Goal: Task Accomplishment & Management: Manage account settings

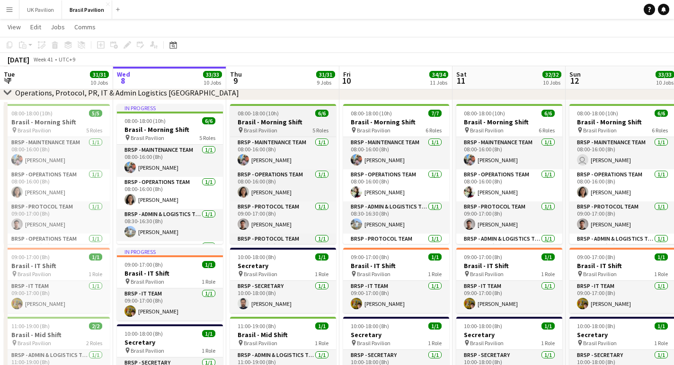
scroll to position [50, 0]
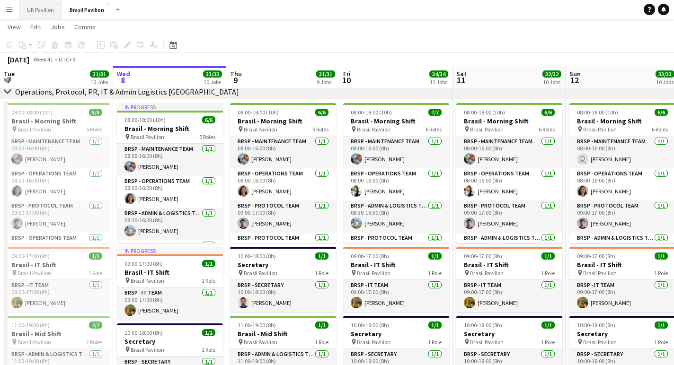
click at [47, 15] on button "UK Pavilion Close" at bounding box center [40, 9] width 43 height 18
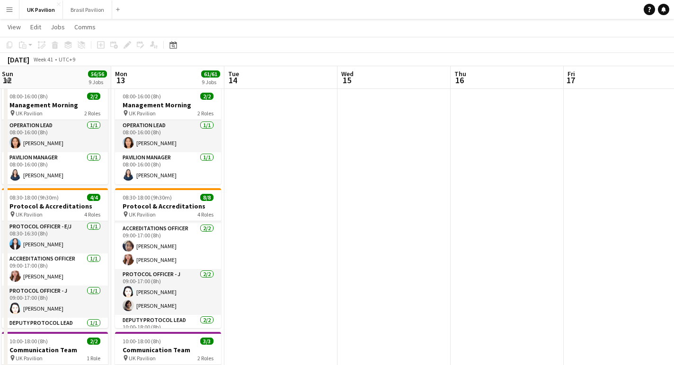
scroll to position [44, 0]
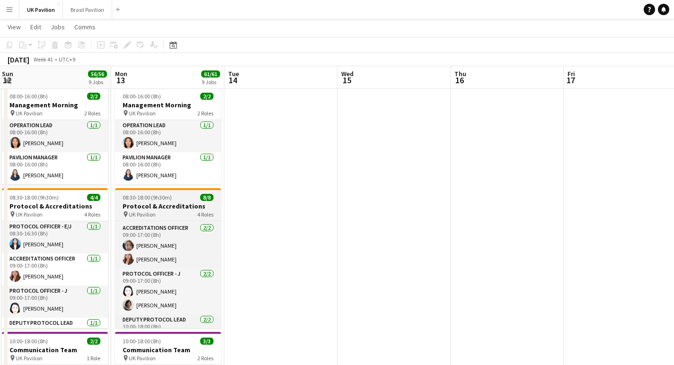
click at [157, 211] on h3 "Protocol & Accreditations" at bounding box center [168, 206] width 106 height 9
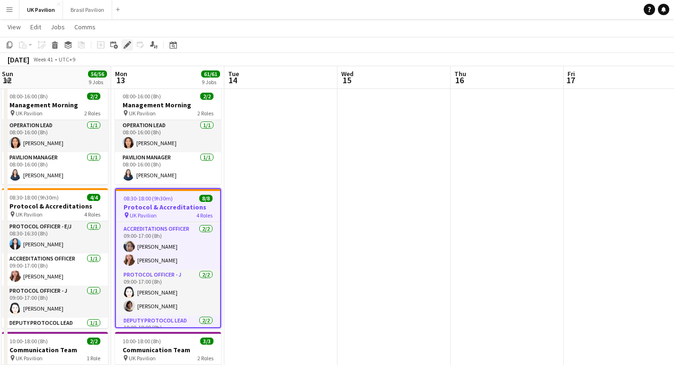
click at [125, 46] on icon at bounding box center [126, 45] width 5 height 5
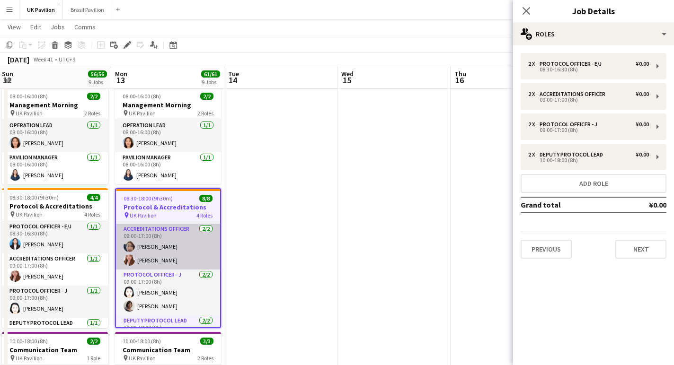
click at [166, 258] on app-card-role "Accreditations Officer 2/2 09:00-17:00 (8h) Mayumi YAMADA Amandine Frieuzet" at bounding box center [168, 247] width 104 height 46
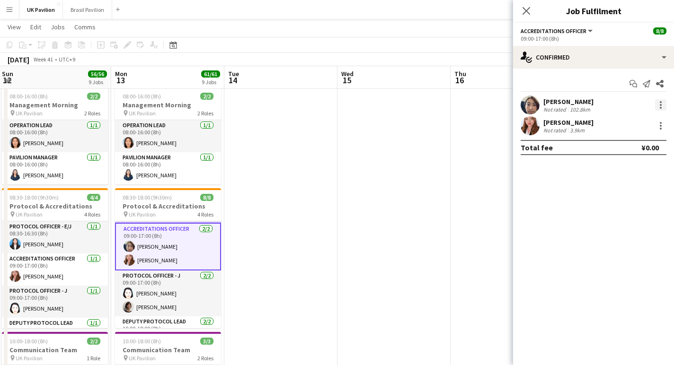
click at [659, 107] on div at bounding box center [660, 104] width 11 height 11
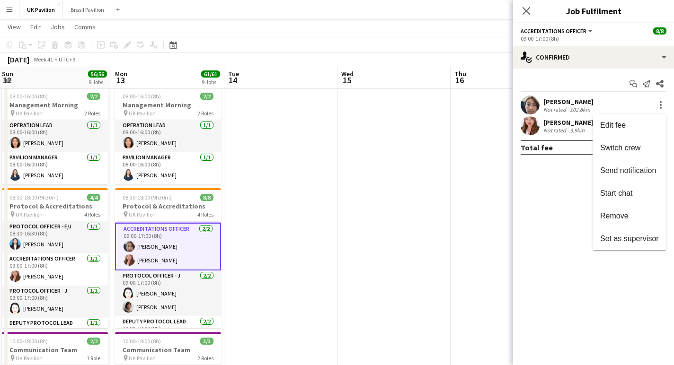
drag, startPoint x: 600, startPoint y: 220, endPoint x: 563, endPoint y: 223, distance: 36.6
click at [600, 220] on span "Remove" at bounding box center [614, 216] width 28 height 8
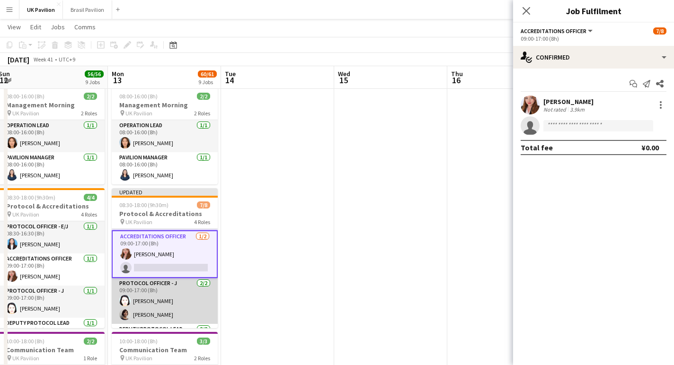
scroll to position [0, 232]
click at [165, 319] on app-card-role "Protocol Officer - J 2/2 09:00-17:00 (8h) Kumi NISHIGUCHI Hitomi FUTAI" at bounding box center [164, 301] width 106 height 46
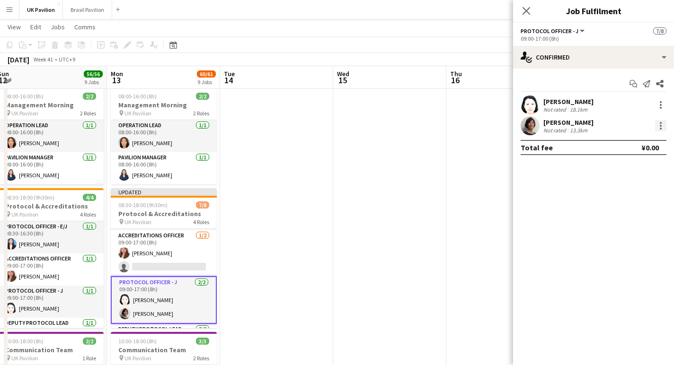
click at [657, 127] on div at bounding box center [660, 125] width 11 height 11
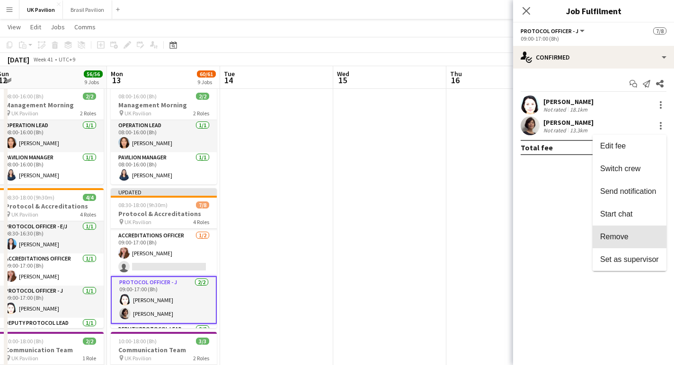
click at [609, 238] on span "Remove" at bounding box center [614, 237] width 28 height 8
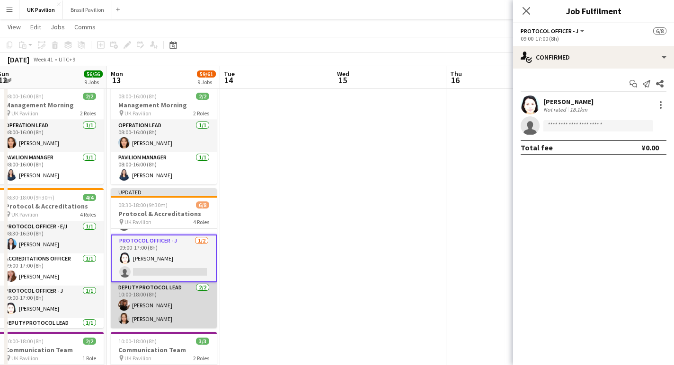
scroll to position [99, 0]
click at [162, 316] on app-card-role "Deputy Protocol Lead 2/2 10:00-18:00 (8h) Yumiko KITAGAWA Mizuki Kobayashi" at bounding box center [164, 305] width 106 height 46
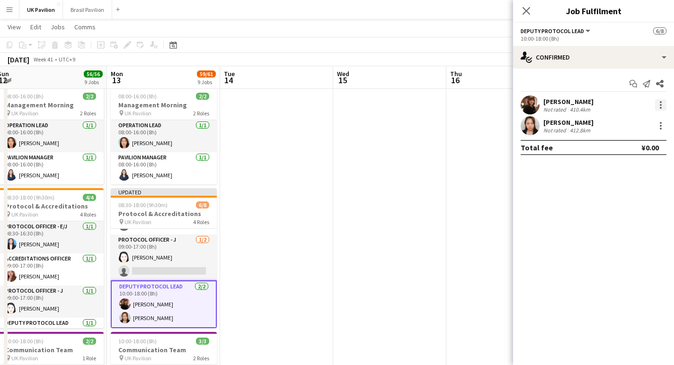
click at [662, 107] on div at bounding box center [660, 104] width 11 height 11
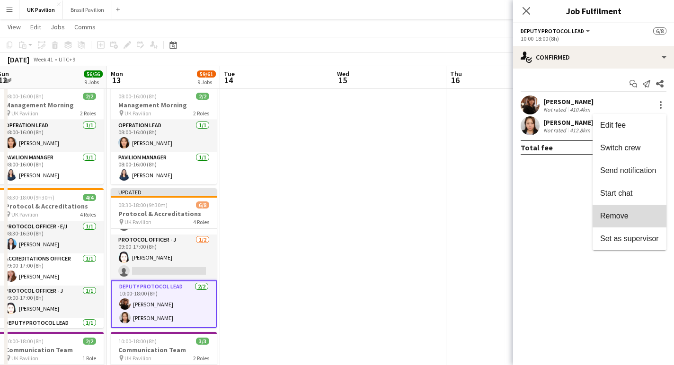
click at [612, 215] on span "Remove" at bounding box center [614, 216] width 28 height 8
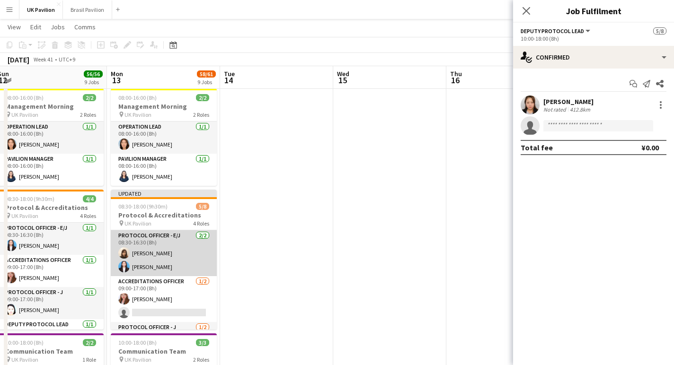
scroll to position [0, 0]
click at [175, 262] on app-card-role "Protocol Officer - E/J 2/2 08:30-16:30 (8h) Yuri ITO Haruka OKi" at bounding box center [164, 253] width 106 height 46
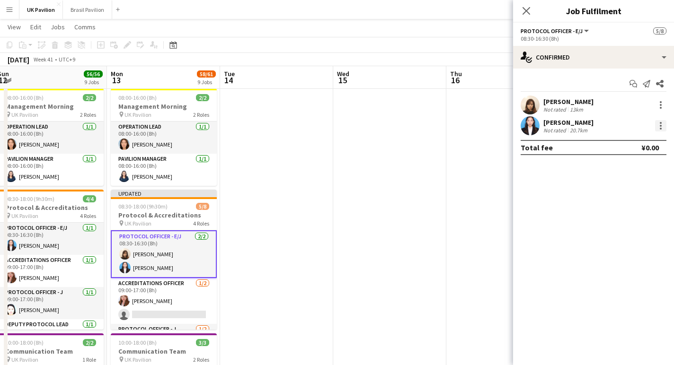
click at [661, 127] on div at bounding box center [661, 126] width 2 height 2
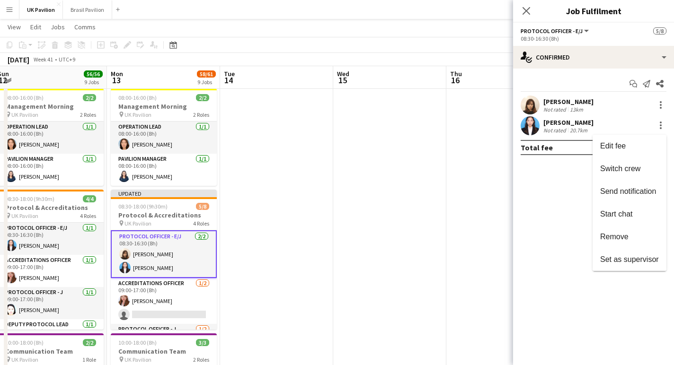
click at [617, 234] on span "Remove" at bounding box center [614, 237] width 28 height 8
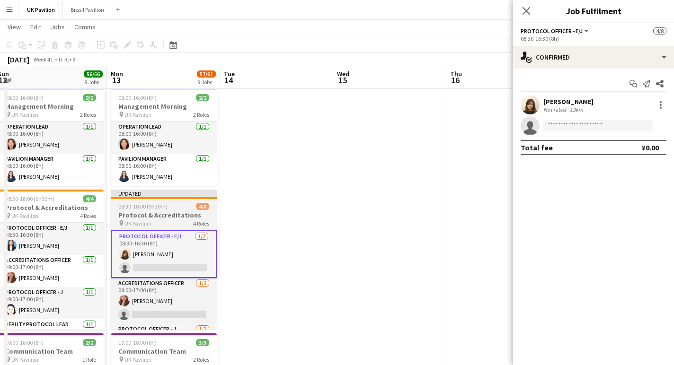
click at [144, 220] on h3 "Protocol & Accreditations" at bounding box center [164, 215] width 106 height 9
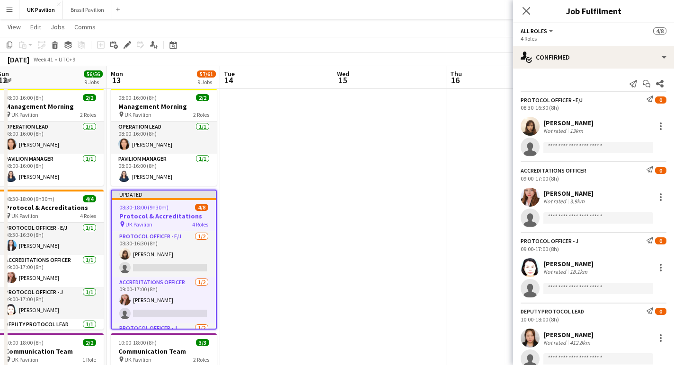
scroll to position [108, 0]
click at [126, 44] on icon "Edit" at bounding box center [128, 45] width 8 height 8
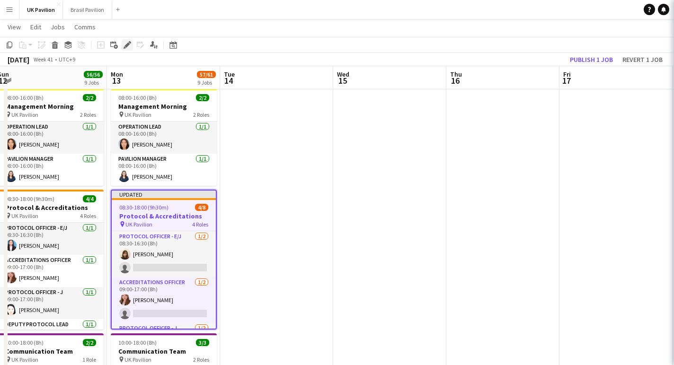
scroll to position [109, 0]
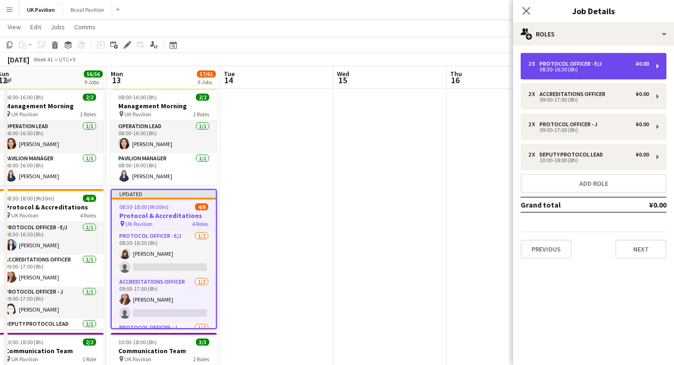
click at [579, 67] on div "08:30-16:30 (8h)" at bounding box center [588, 69] width 121 height 5
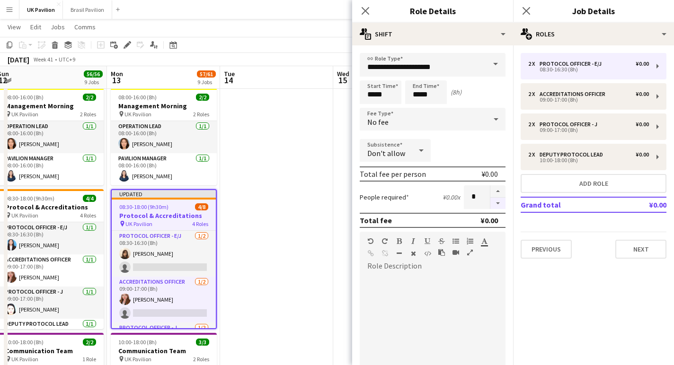
click at [496, 210] on button "button" at bounding box center [497, 204] width 15 height 12
type input "*"
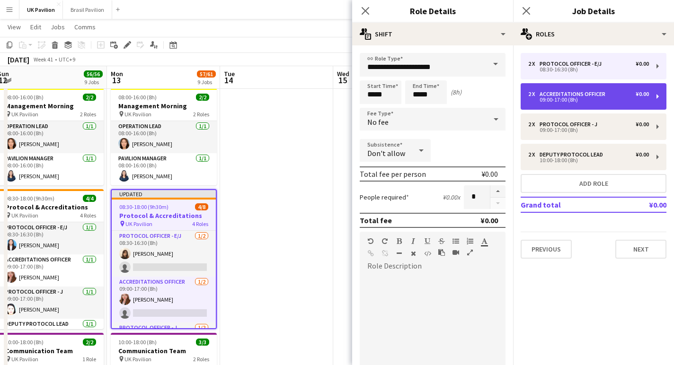
click at [538, 102] on div "09:00-17:00 (8h)" at bounding box center [588, 99] width 121 height 5
type input "**********"
type input "*****"
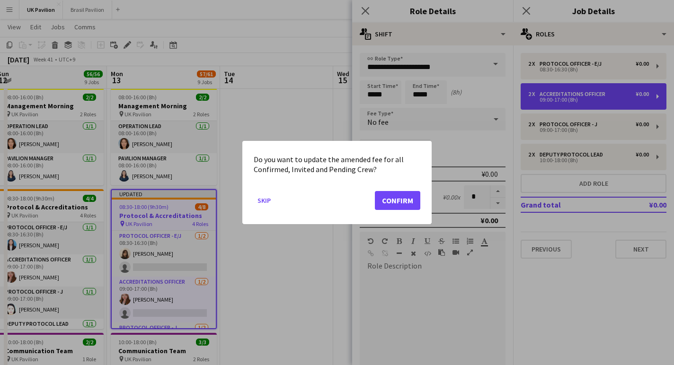
scroll to position [0, 0]
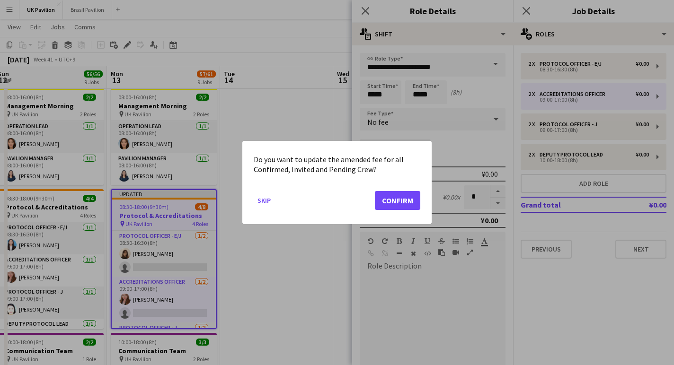
click at [390, 202] on button "Confirm" at bounding box center [397, 200] width 45 height 19
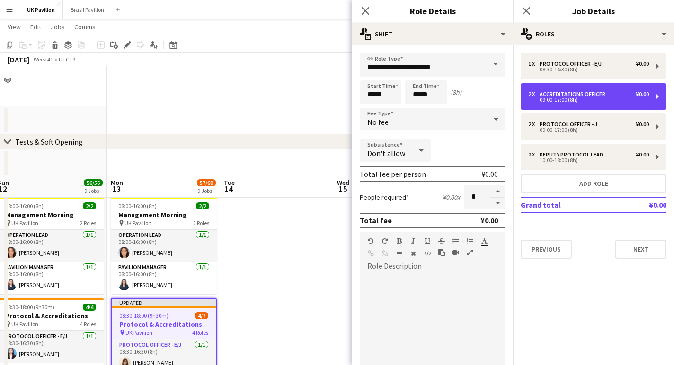
scroll to position [109, 0]
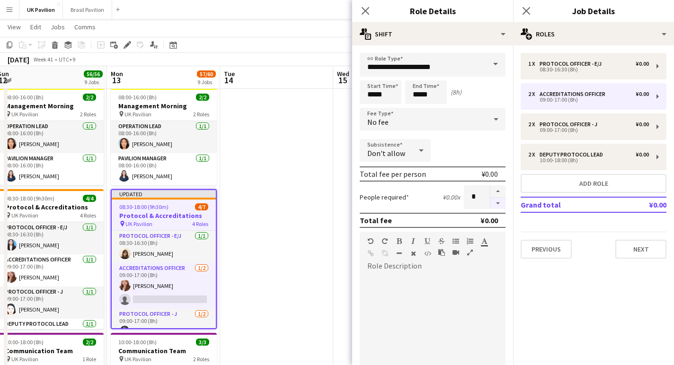
click at [497, 207] on button "button" at bounding box center [497, 204] width 15 height 12
type input "*"
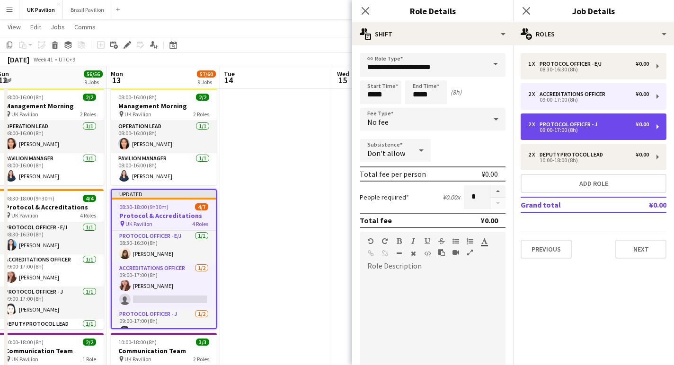
click at [548, 132] on div "09:00-17:00 (8h)" at bounding box center [588, 130] width 121 height 5
type input "**********"
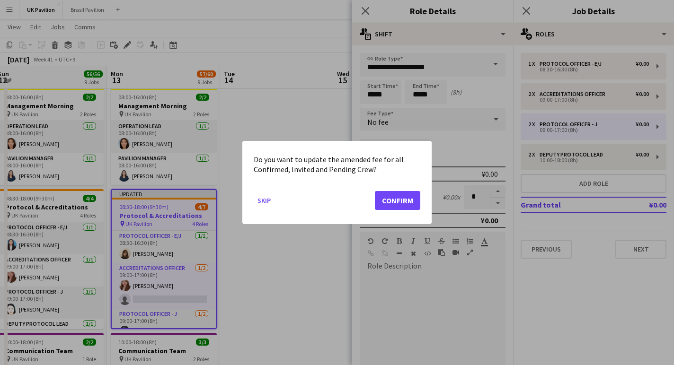
click at [404, 205] on button "Confirm" at bounding box center [397, 200] width 45 height 19
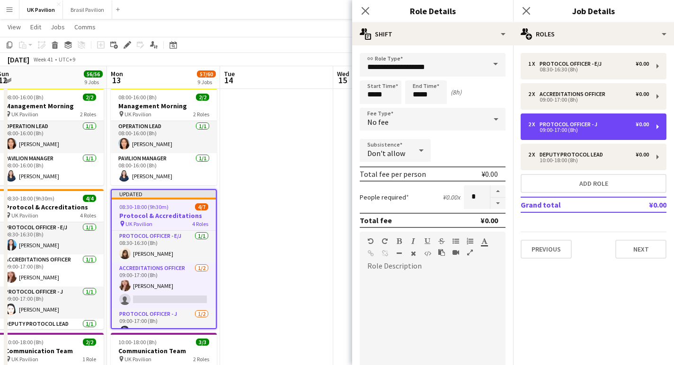
scroll to position [109, 0]
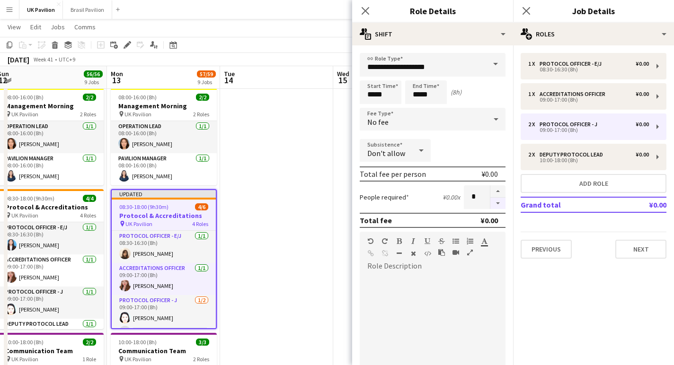
click at [497, 207] on button "button" at bounding box center [497, 204] width 15 height 12
type input "*"
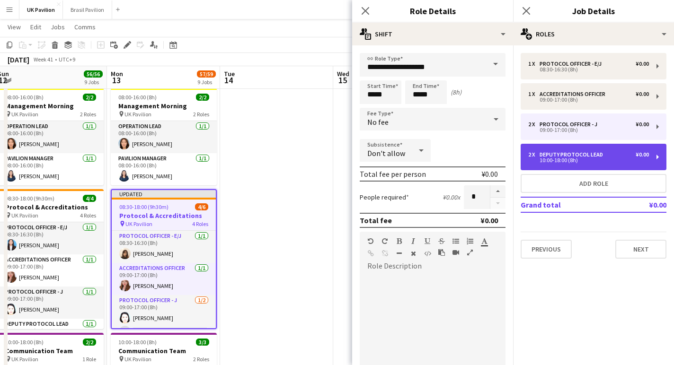
click at [559, 163] on div "10:00-18:00 (8h)" at bounding box center [588, 160] width 121 height 5
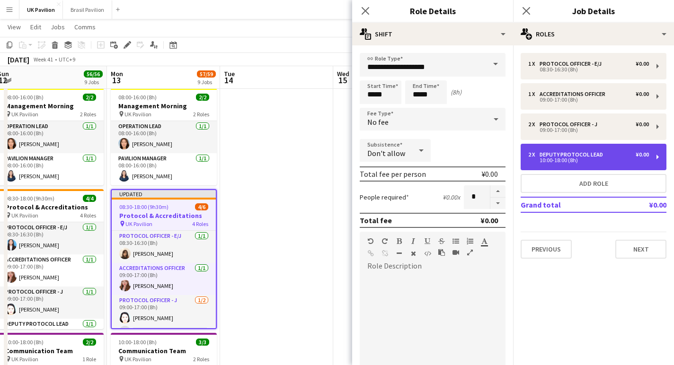
type input "**********"
type input "*****"
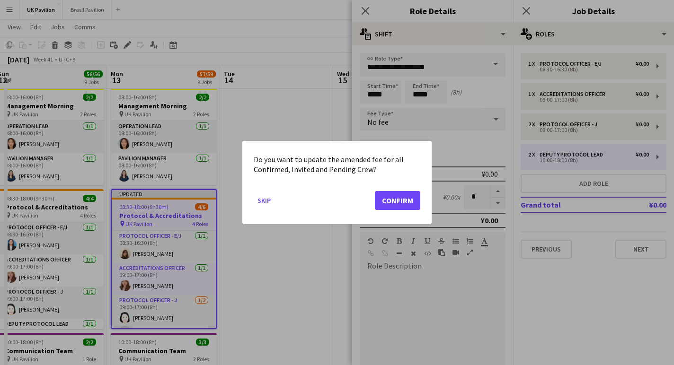
click at [403, 203] on button "Confirm" at bounding box center [397, 200] width 45 height 19
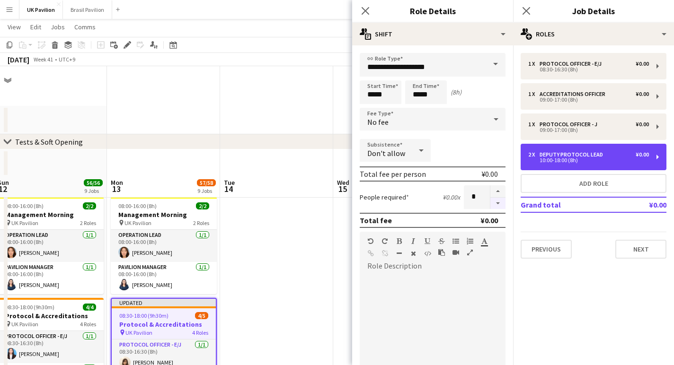
scroll to position [109, 0]
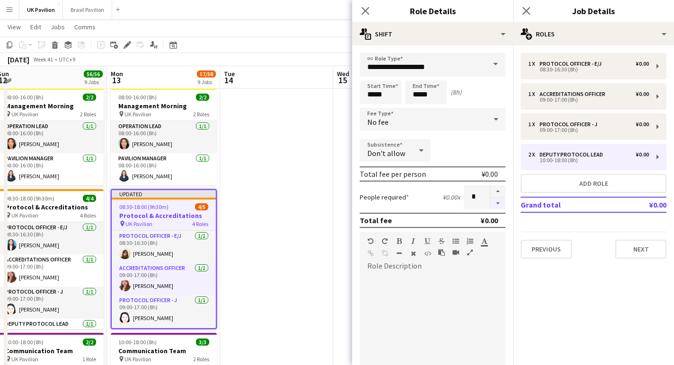
click at [499, 209] on button "button" at bounding box center [497, 204] width 15 height 12
type input "*"
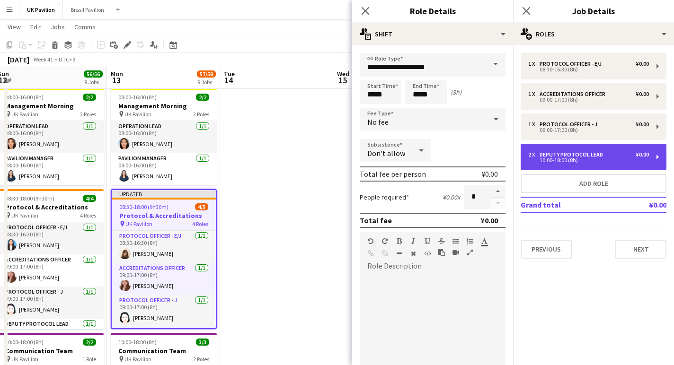
click at [537, 158] on div "2 x" at bounding box center [533, 154] width 11 height 7
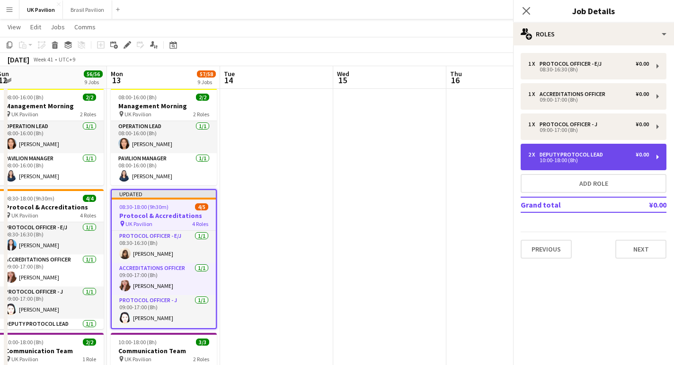
scroll to position [0, 0]
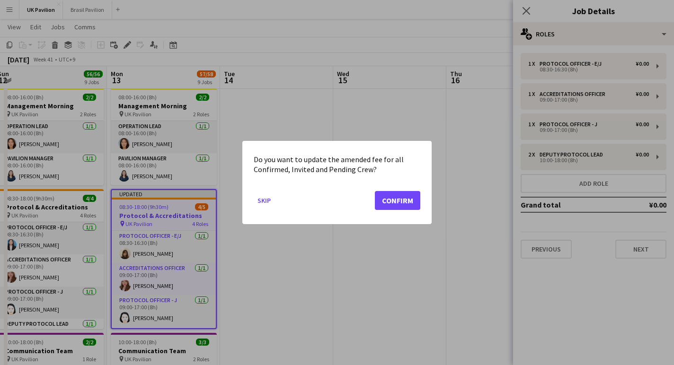
click at [401, 203] on button "Confirm" at bounding box center [397, 200] width 45 height 19
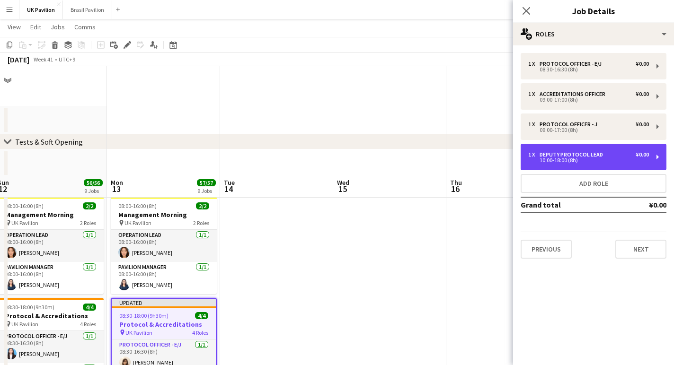
scroll to position [109, 0]
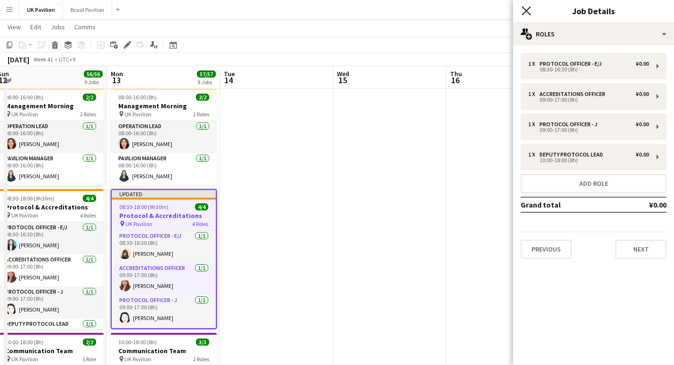
click at [525, 11] on icon "Close pop-in" at bounding box center [525, 10] width 9 height 9
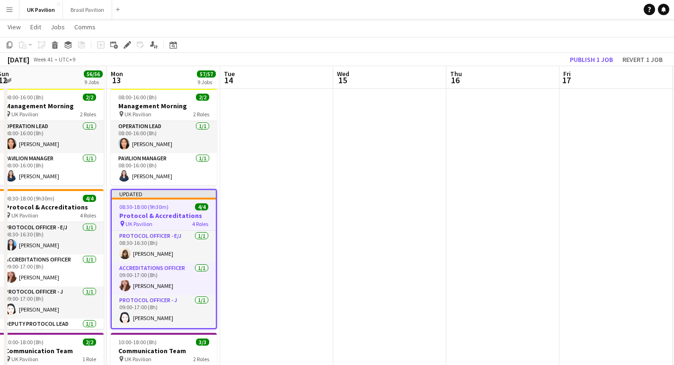
click at [159, 220] on h3 "Protocol & Accreditations" at bounding box center [164, 216] width 104 height 9
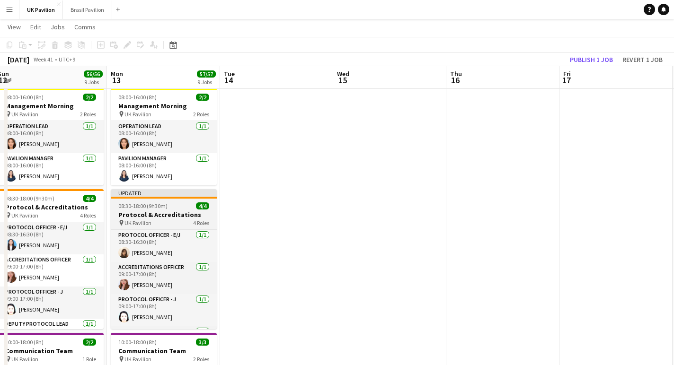
click at [160, 219] on h3 "Protocol & Accreditations" at bounding box center [164, 215] width 106 height 9
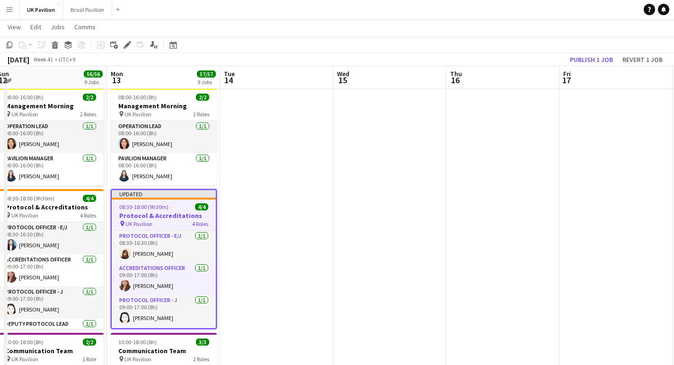
drag, startPoint x: 581, startPoint y: 60, endPoint x: 506, endPoint y: 45, distance: 75.7
click at [579, 60] on button "Publish 1 job" at bounding box center [591, 59] width 51 height 12
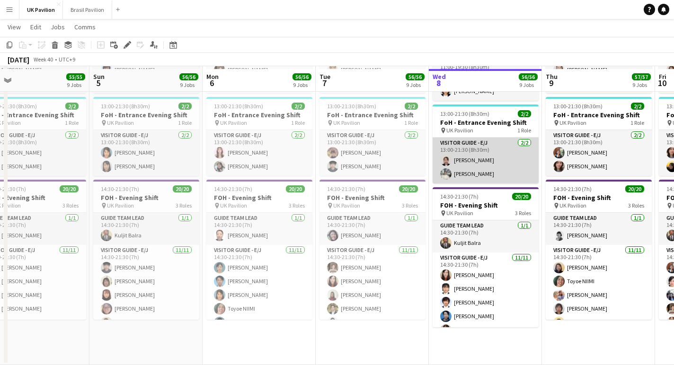
scroll to position [910, 0]
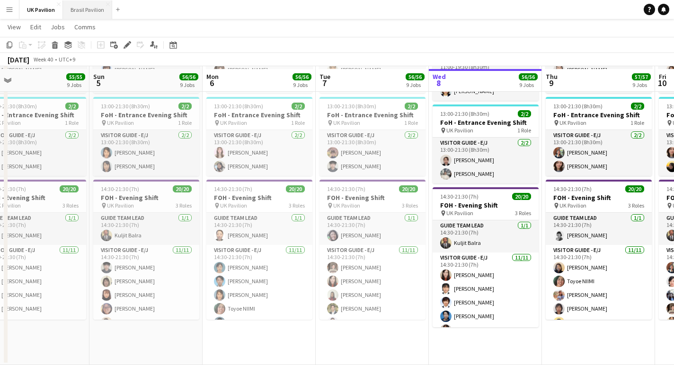
click at [90, 10] on button "Brasil Pavilion Close" at bounding box center [87, 9] width 49 height 18
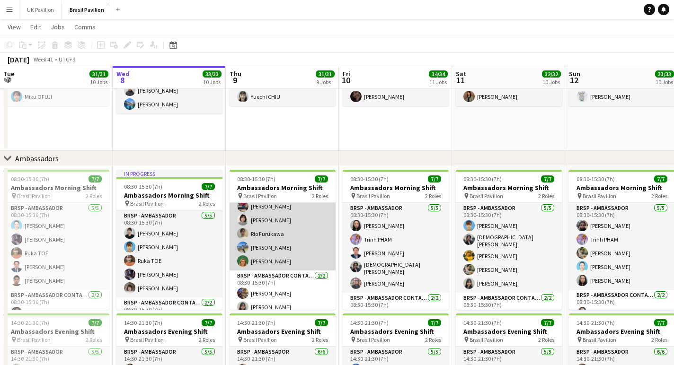
scroll to position [21, 0]
click at [278, 249] on app-card-role "BRSP - Ambassador 5/5 08:30-15:30 (7h) Toshiharu ITO Mari SENO Rio Furukawa Sei…" at bounding box center [283, 225] width 106 height 87
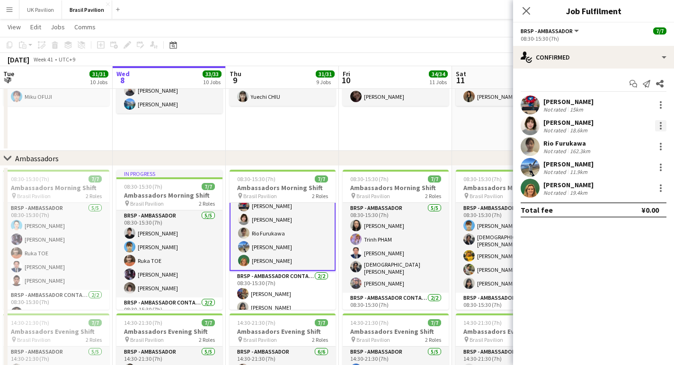
click at [660, 128] on div at bounding box center [660, 125] width 11 height 11
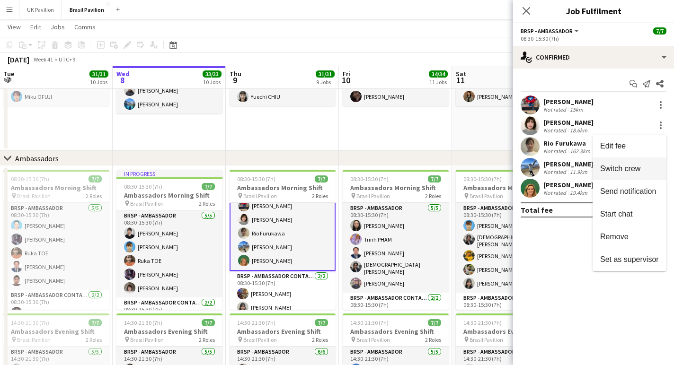
click at [610, 171] on span "Switch crew" at bounding box center [620, 169] width 40 height 8
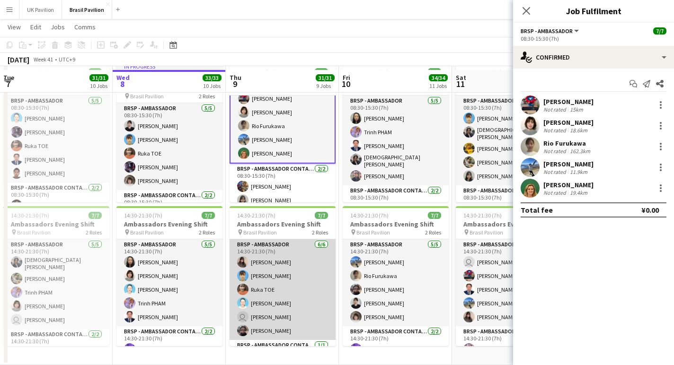
scroll to position [1089, 0]
click at [291, 291] on app-card-role "BRSP - Ambassador 6/6 14:30-21:30 (7h) Mariko KOGA Takako MURAYAMA Ruka TOE Hid…" at bounding box center [283, 289] width 106 height 101
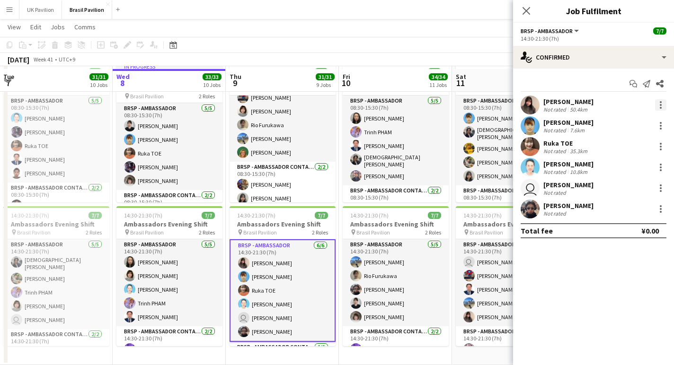
click at [663, 107] on div at bounding box center [660, 104] width 11 height 11
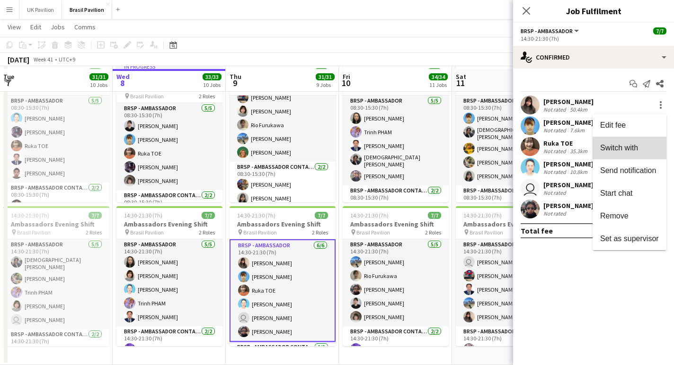
click at [611, 148] on span "Switch with" at bounding box center [619, 148] width 38 height 8
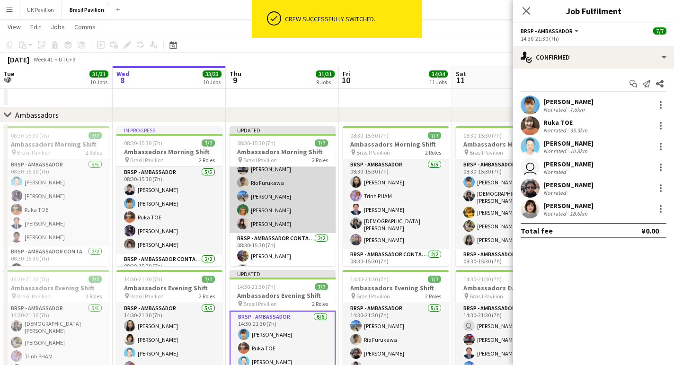
scroll to position [1001, 0]
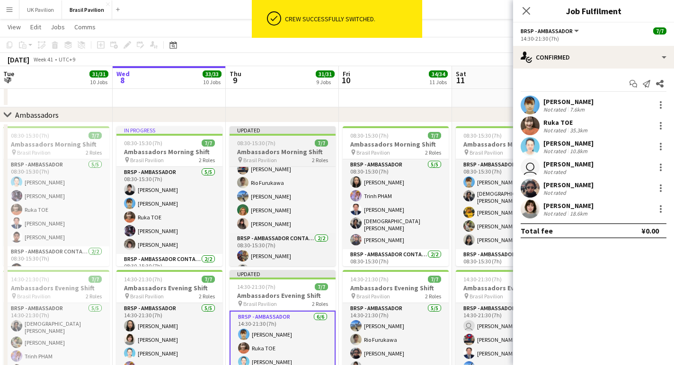
click at [280, 156] on h3 "Ambassadors Morning Shift" at bounding box center [283, 152] width 106 height 9
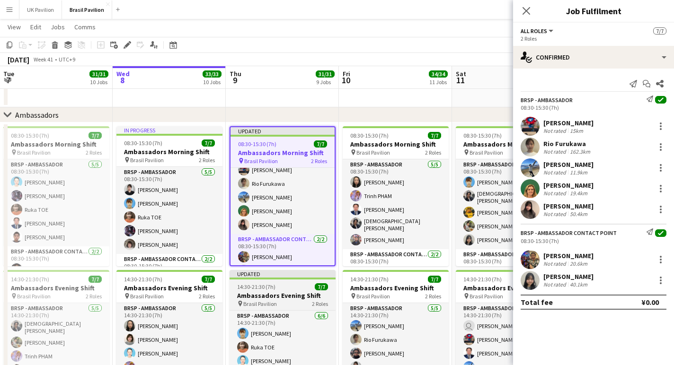
click at [282, 299] on h3 "Ambassadors Evening Shift" at bounding box center [283, 295] width 106 height 9
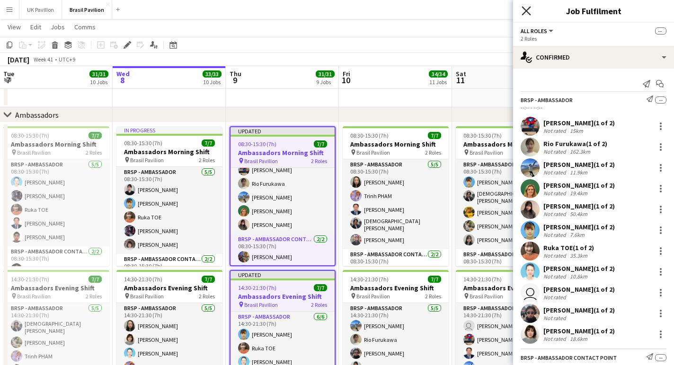
click at [530, 14] on icon "Close pop-in" at bounding box center [525, 10] width 9 height 9
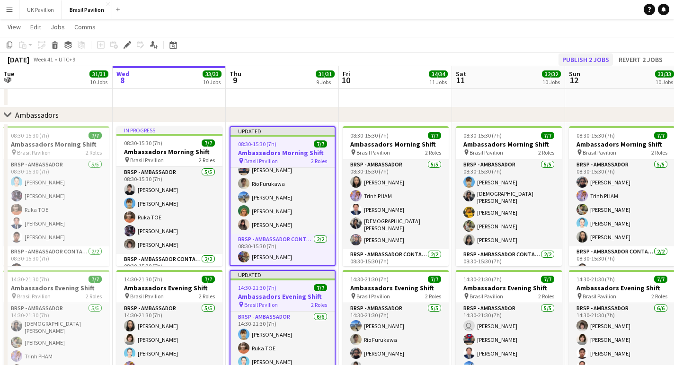
click at [577, 60] on button "Publish 2 jobs" at bounding box center [585, 59] width 54 height 12
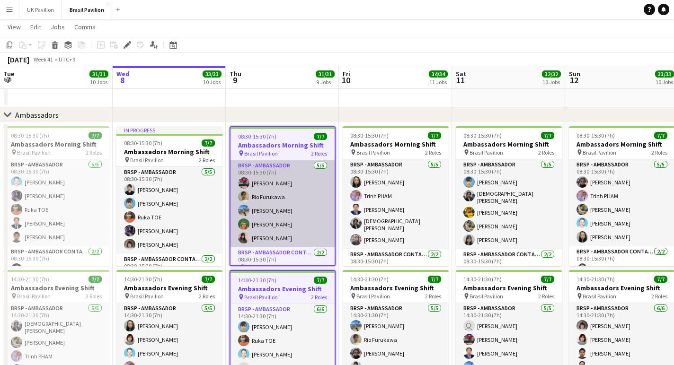
scroll to position [0, 234]
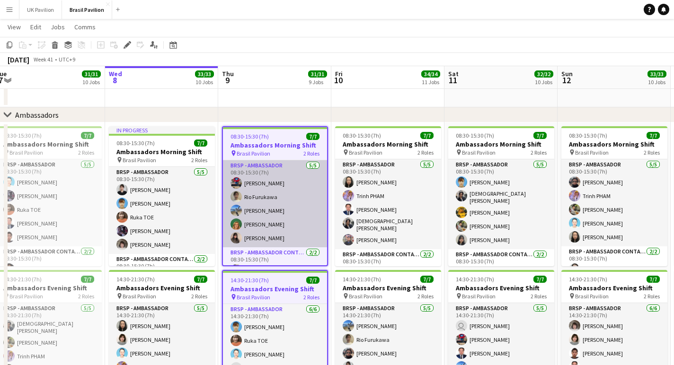
click at [282, 246] on app-card-role "BRSP - Ambassador 5/5 08:30-15:30 (7h) Toshiharu ITO Rio Furukawa Seira MORIYA …" at bounding box center [275, 203] width 104 height 87
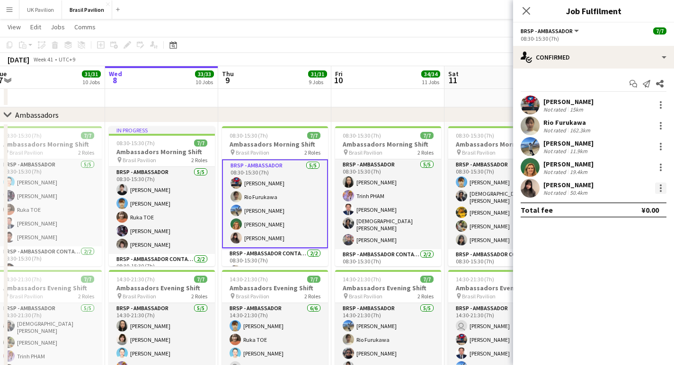
click at [659, 191] on div at bounding box center [660, 188] width 11 height 11
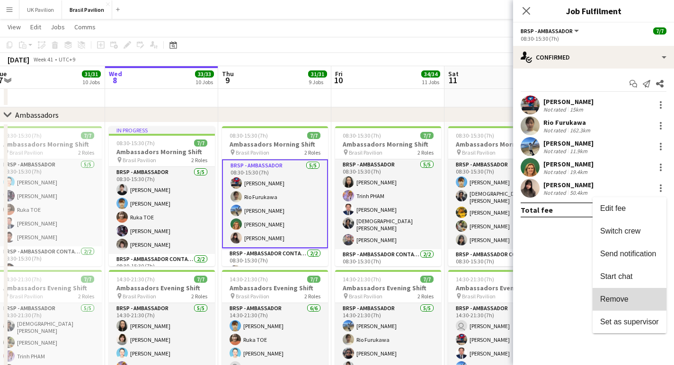
click at [612, 301] on span "Remove" at bounding box center [614, 299] width 28 height 8
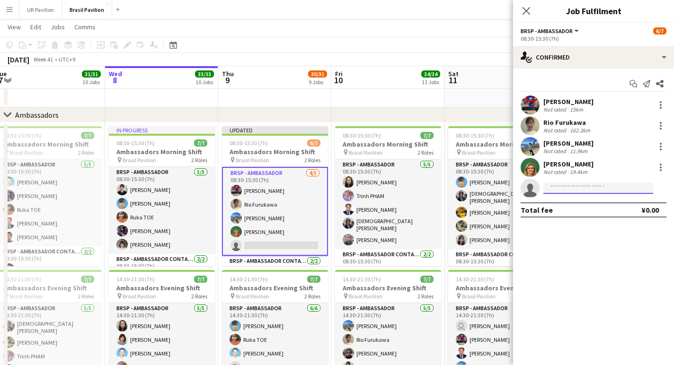
click at [557, 190] on input at bounding box center [598, 188] width 110 height 11
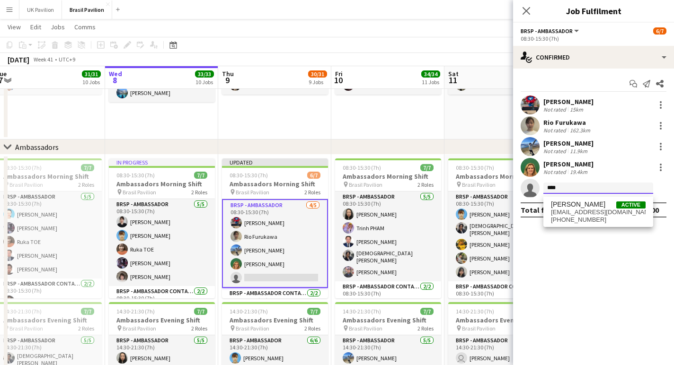
scroll to position [922, 0]
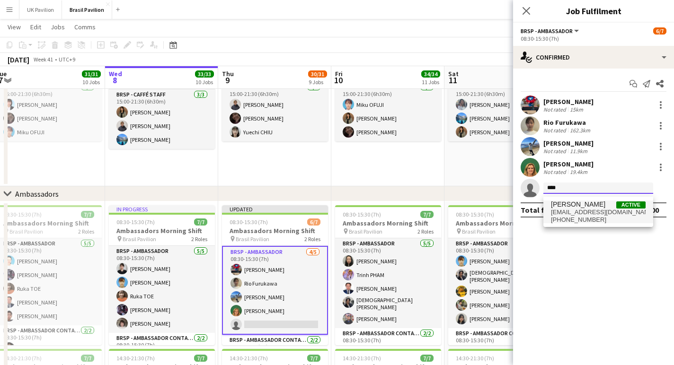
type input "****"
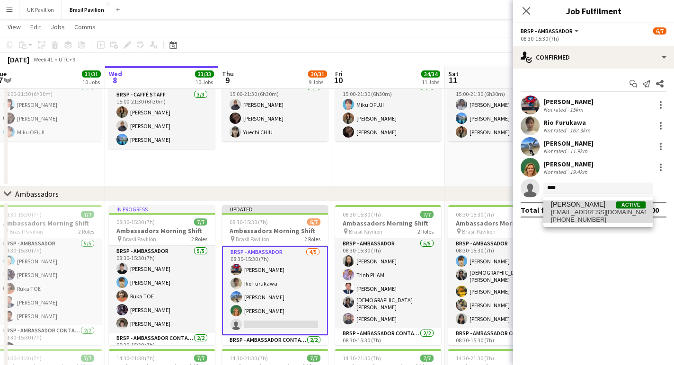
click at [580, 213] on span "takashibakoki1006@gmail.com" at bounding box center [598, 213] width 95 height 8
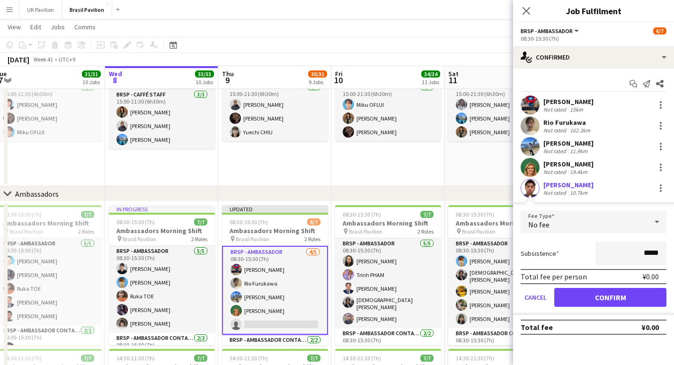
click at [591, 304] on button "Confirm" at bounding box center [610, 297] width 112 height 19
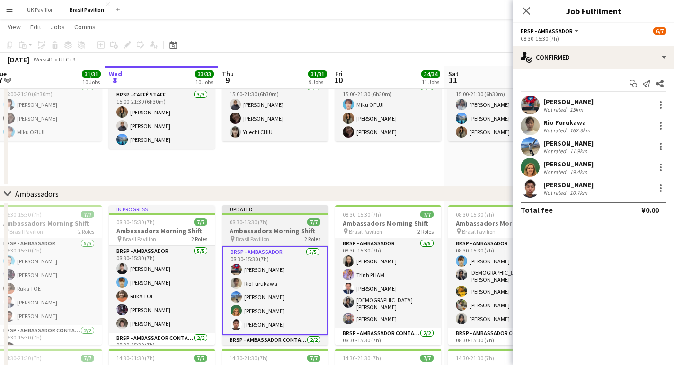
click at [270, 235] on h3 "Ambassadors Morning Shift" at bounding box center [275, 231] width 106 height 9
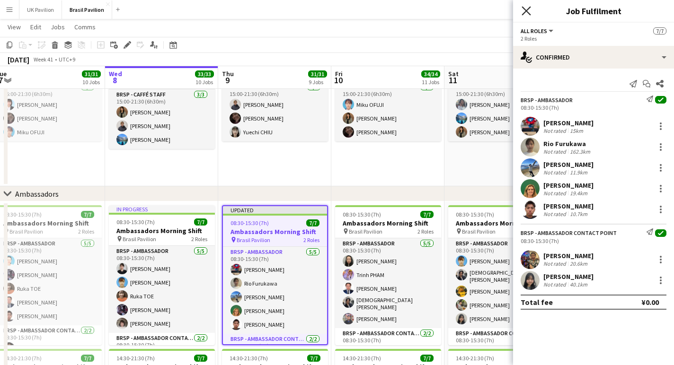
click at [527, 13] on icon "Close pop-in" at bounding box center [525, 10] width 9 height 9
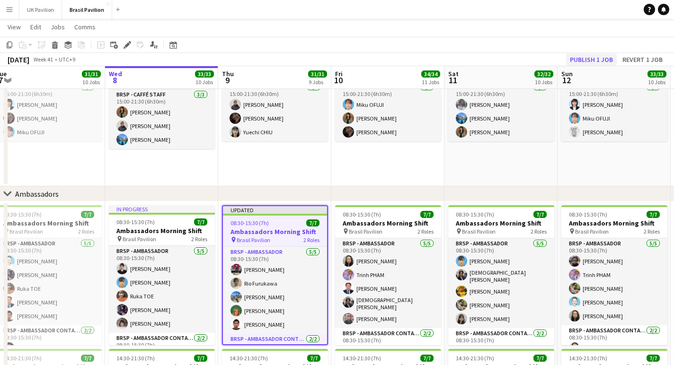
click at [583, 59] on button "Publish 1 job" at bounding box center [591, 59] width 51 height 12
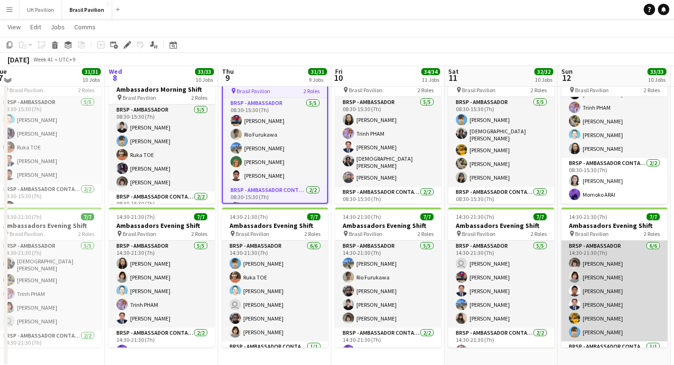
scroll to position [1065, 0]
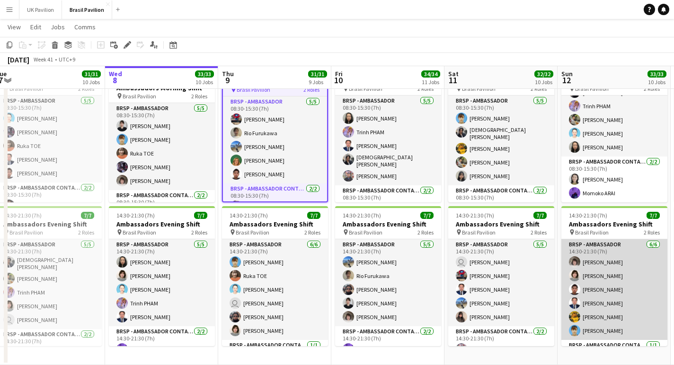
click at [610, 311] on app-card-role "BRSP - Ambassador 6/6 14:30-21:30 (7h) Harumi MATSUSHIMA Mari SENO Koki TAKASHI…" at bounding box center [614, 289] width 106 height 101
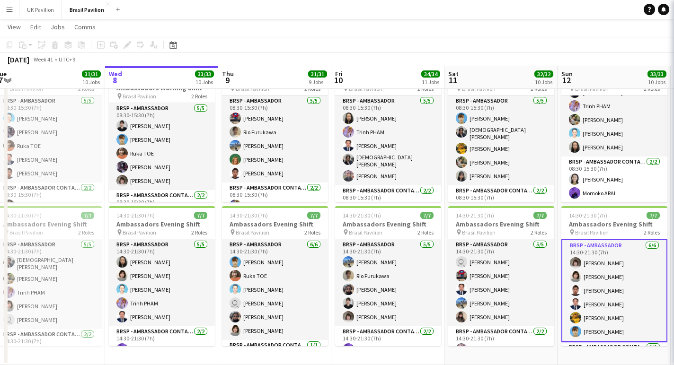
scroll to position [0, 234]
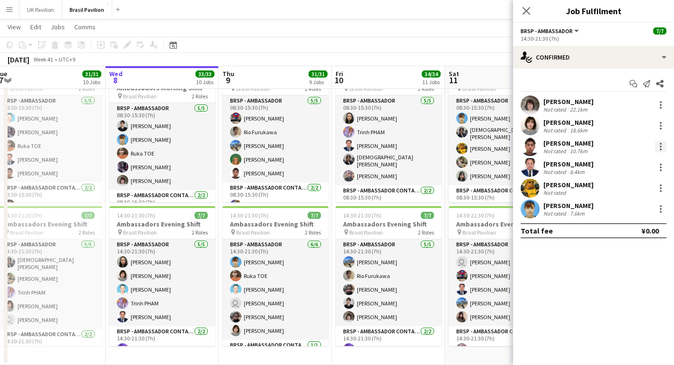
click at [661, 150] on div at bounding box center [661, 150] width 2 height 2
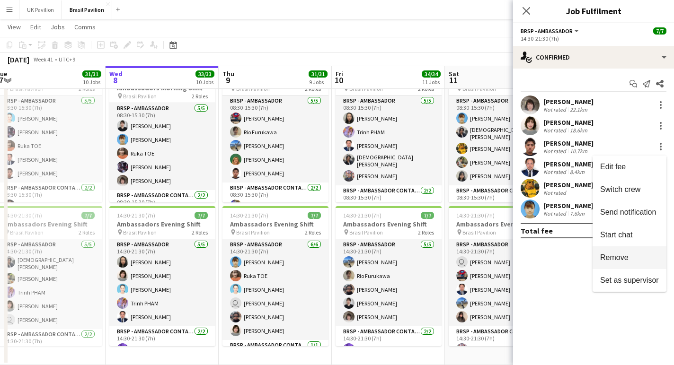
click at [625, 258] on span "Remove" at bounding box center [629, 258] width 59 height 9
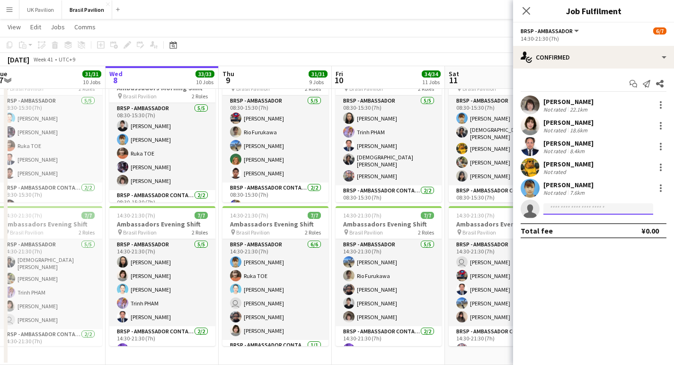
click at [564, 211] on input at bounding box center [598, 208] width 110 height 11
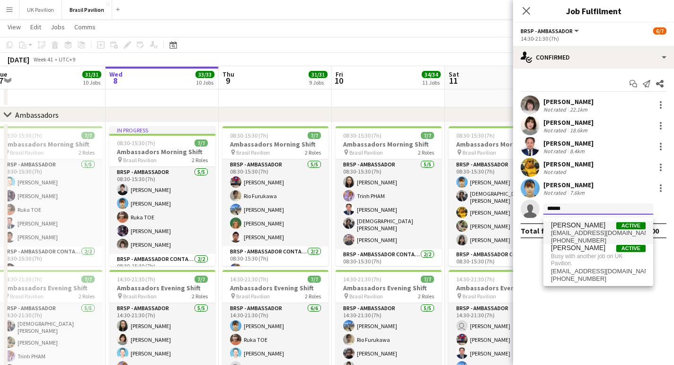
scroll to position [997, 0]
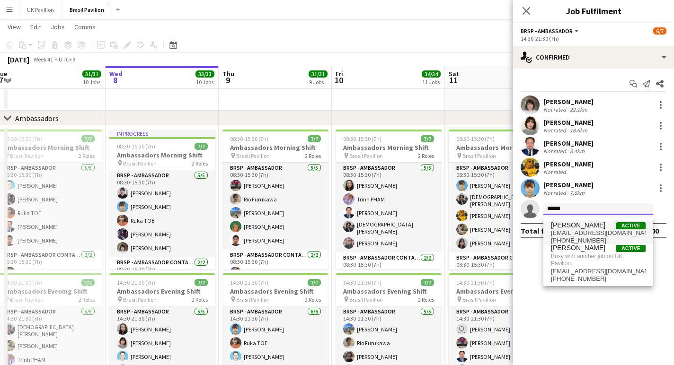
type input "******"
click at [575, 237] on span "marikoga1224@gmail.com" at bounding box center [598, 234] width 95 height 8
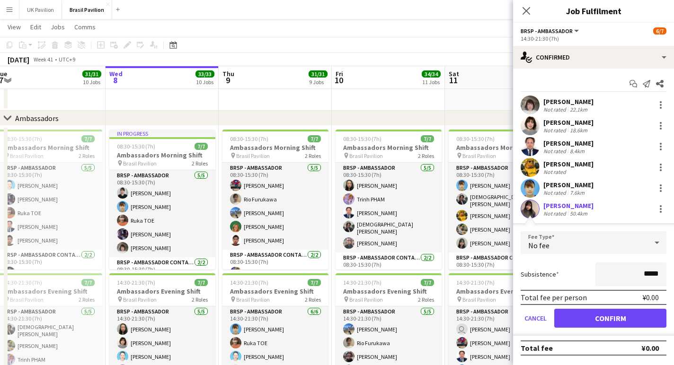
click at [592, 321] on button "Confirm" at bounding box center [610, 318] width 112 height 19
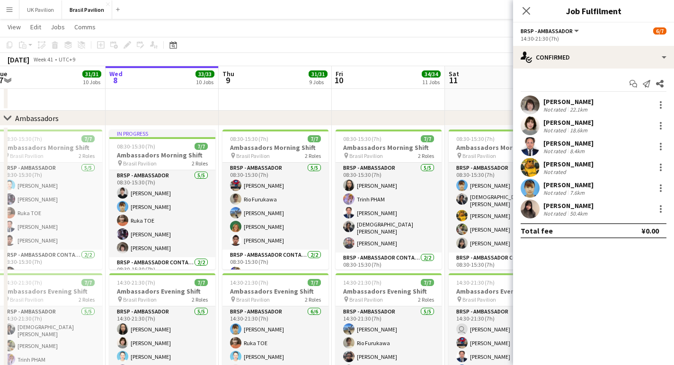
drag, startPoint x: 525, startPoint y: 9, endPoint x: 530, endPoint y: 30, distance: 21.5
click at [526, 9] on icon "Close pop-in" at bounding box center [526, 11] width 8 height 8
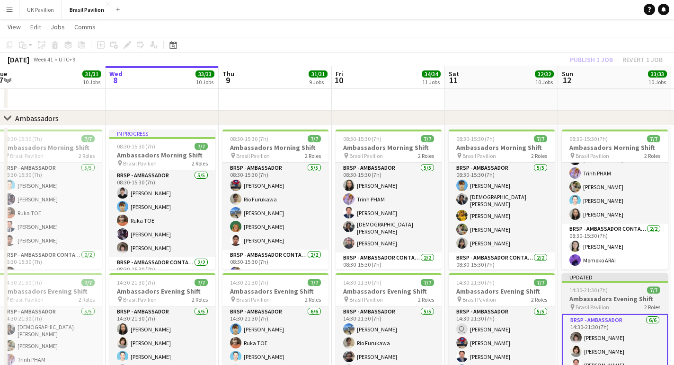
click at [603, 303] on h3 "Ambassadors Evening Shift" at bounding box center [615, 299] width 106 height 9
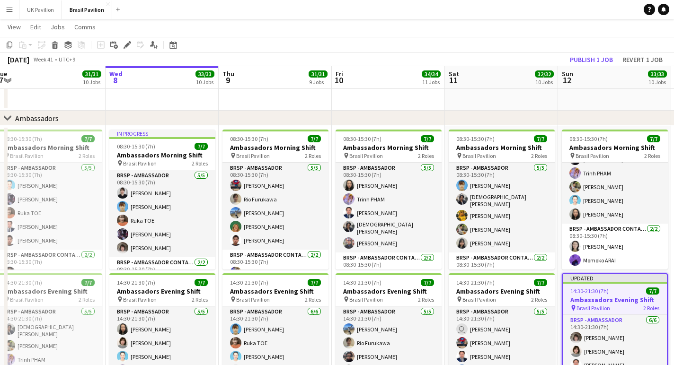
click at [578, 61] on button "Publish 1 job" at bounding box center [591, 59] width 51 height 12
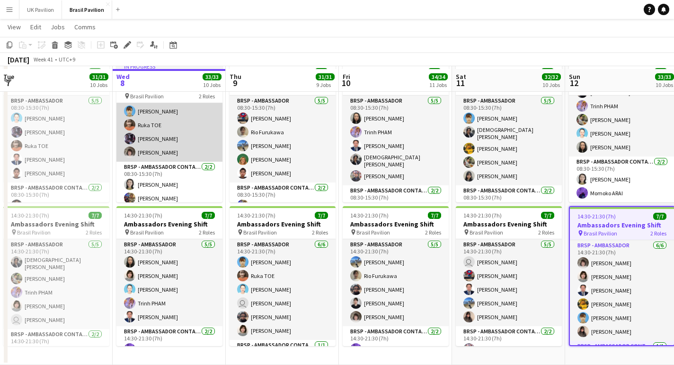
scroll to position [28, 0]
click at [170, 151] on app-card-role "BRSP - Ambassador 5/5 08:30-15:30 (7h) Akiko ADACHI Takako MURAYAMA Ruka TOE Mi…" at bounding box center [169, 118] width 106 height 87
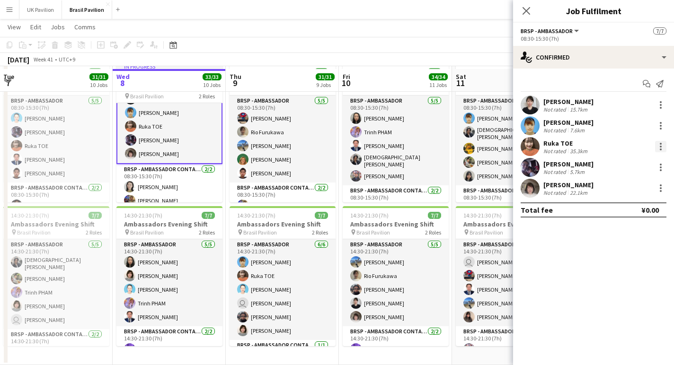
click at [657, 150] on div at bounding box center [660, 146] width 11 height 11
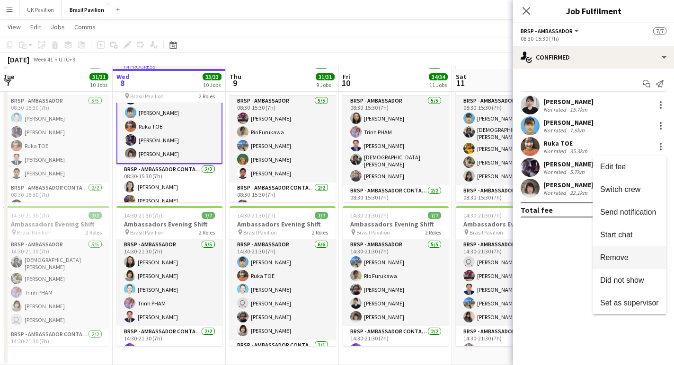
click at [603, 260] on span "Remove" at bounding box center [614, 258] width 28 height 8
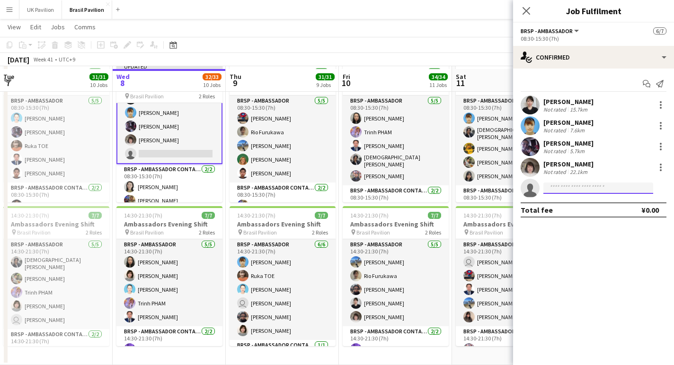
click at [559, 193] on input at bounding box center [598, 188] width 110 height 11
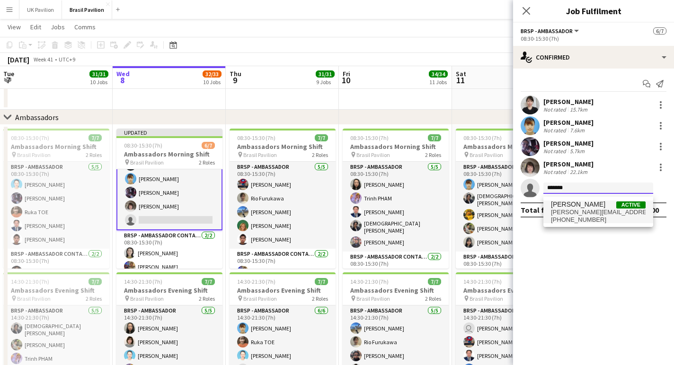
scroll to position [999, 1]
type input "*******"
click at [576, 215] on span "totty.onthe.totty@gmail.com" at bounding box center [598, 213] width 95 height 8
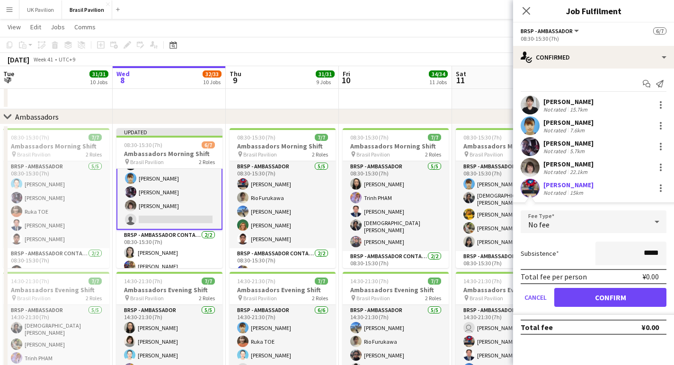
scroll to position [999, 0]
click at [581, 302] on button "Confirm" at bounding box center [610, 297] width 112 height 19
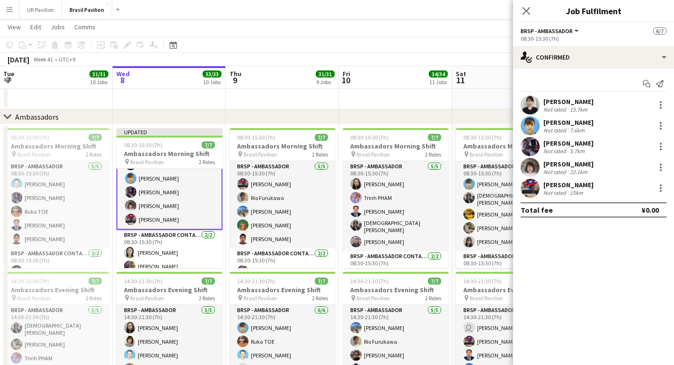
drag, startPoint x: 525, startPoint y: 10, endPoint x: 522, endPoint y: 16, distance: 6.3
click at [525, 10] on icon "Close pop-in" at bounding box center [526, 11] width 8 height 8
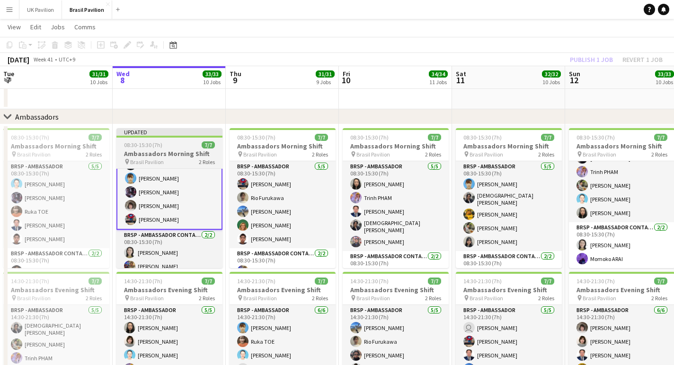
click at [169, 158] on h3 "Ambassadors Morning Shift" at bounding box center [169, 154] width 106 height 9
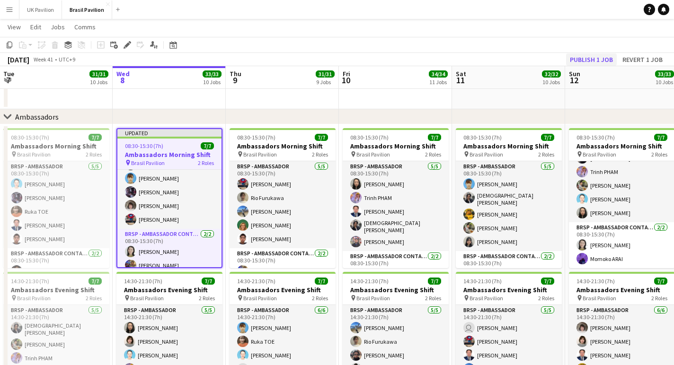
click at [574, 63] on button "Publish 1 job" at bounding box center [591, 59] width 51 height 12
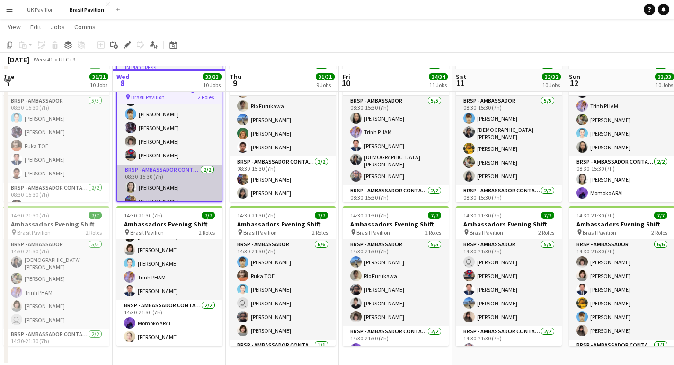
scroll to position [24, 0]
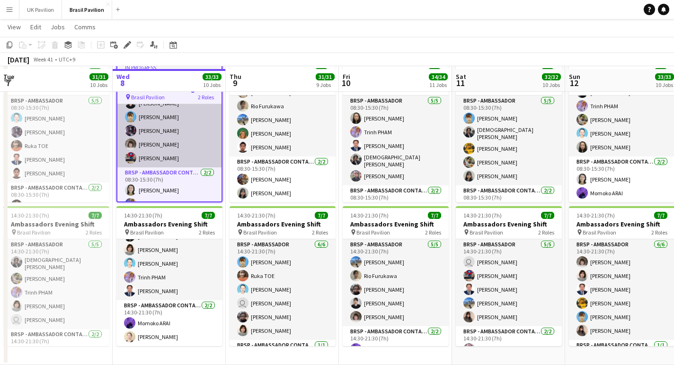
click at [165, 156] on app-card-role "BRSP - Ambassador 5/5 08:30-15:30 (7h) Akiko ADACHI Takako MURAYAMA Misato MATS…" at bounding box center [169, 123] width 104 height 87
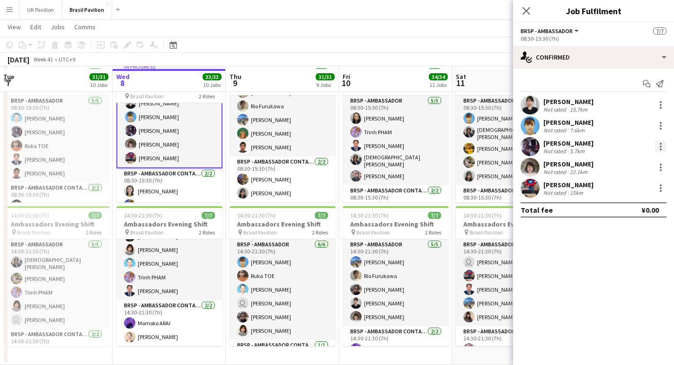
click at [659, 149] on div at bounding box center [660, 146] width 11 height 11
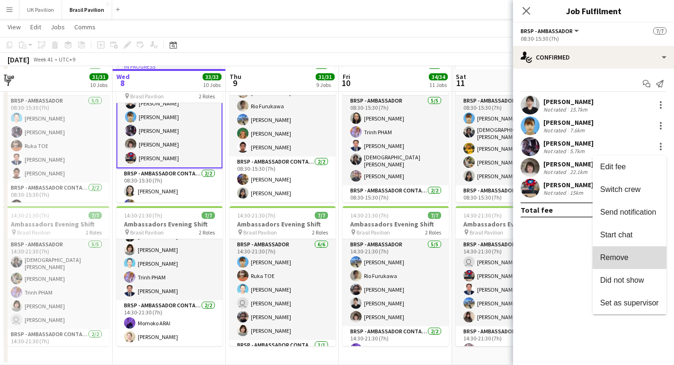
click at [609, 260] on span "Remove" at bounding box center [614, 258] width 28 height 8
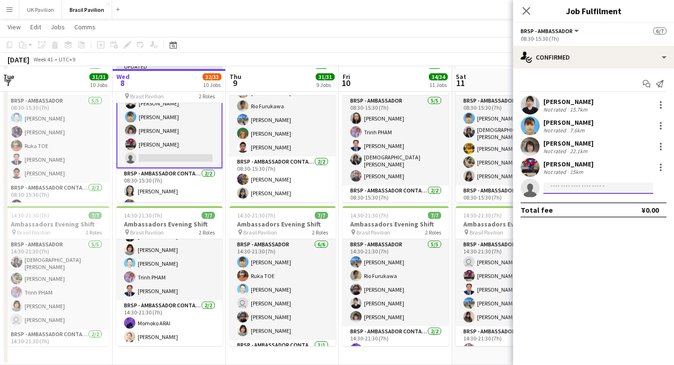
click at [554, 189] on input at bounding box center [598, 188] width 110 height 11
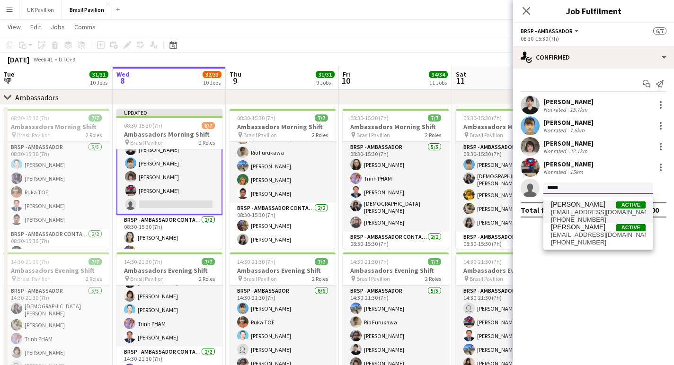
scroll to position [1019, 1]
type input "*****"
click at [569, 212] on span "naonaonana11@gmail.com" at bounding box center [598, 213] width 95 height 8
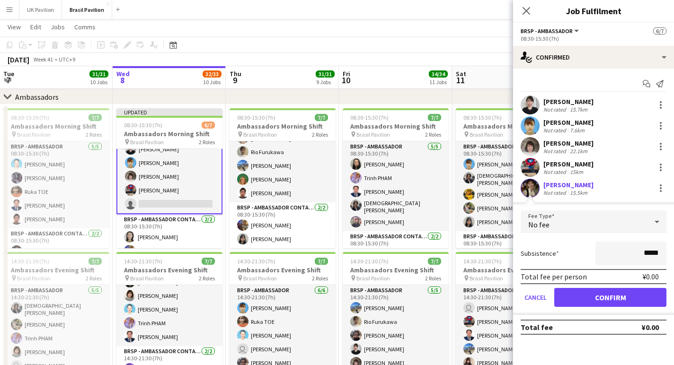
click at [593, 303] on button "Confirm" at bounding box center [610, 297] width 112 height 19
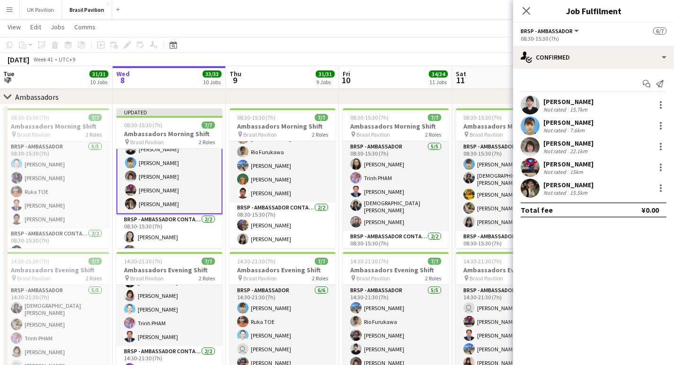
scroll to position [1019, 0]
drag, startPoint x: 527, startPoint y: 12, endPoint x: 525, endPoint y: 17, distance: 5.3
click at [527, 13] on icon "Close pop-in" at bounding box center [526, 11] width 8 height 8
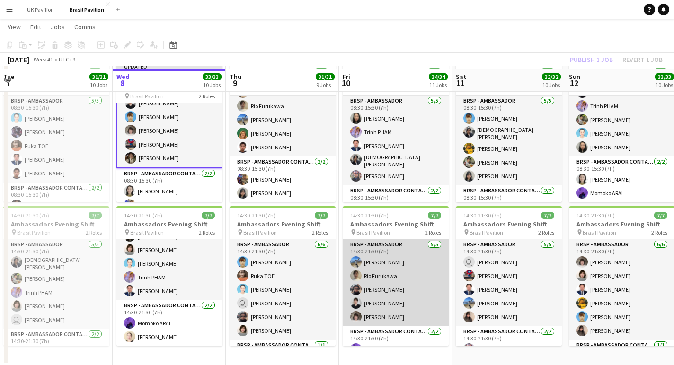
scroll to position [0, 0]
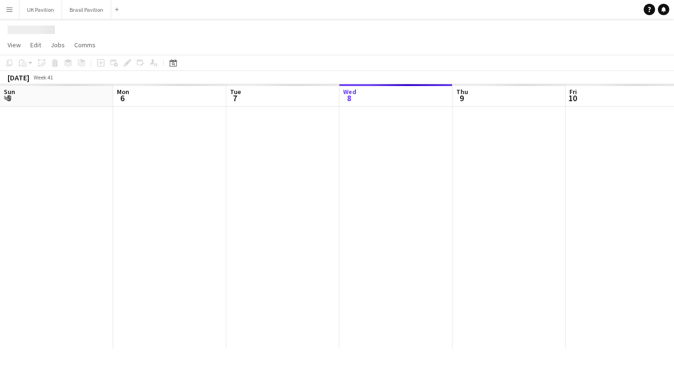
scroll to position [0, 226]
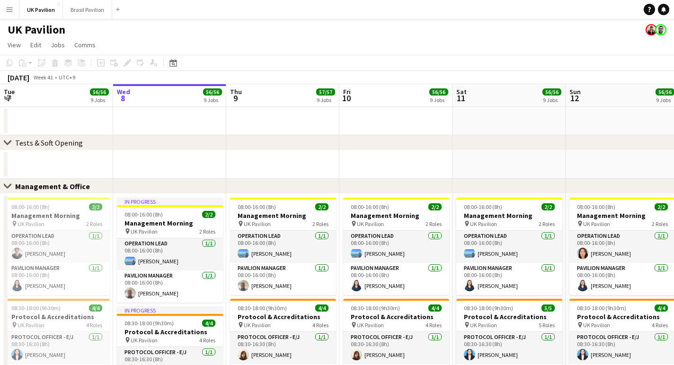
click at [9, 11] on app-icon "Menu" at bounding box center [10, 10] width 8 height 8
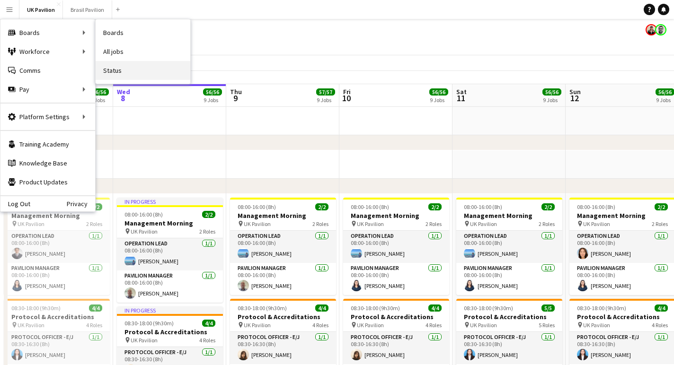
click at [130, 71] on link "Status" at bounding box center [143, 70] width 95 height 19
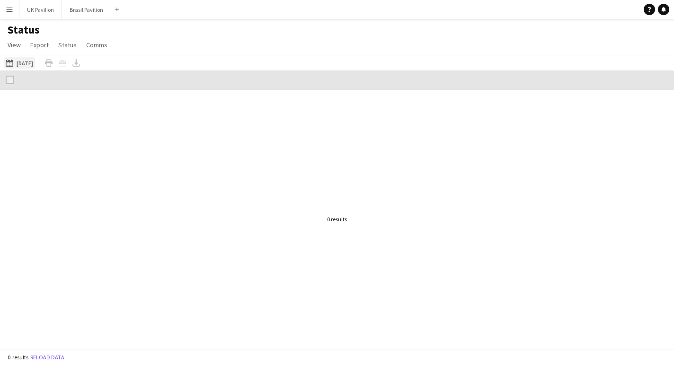
click at [30, 69] on button "[DATE] to [DATE] [DATE]" at bounding box center [19, 62] width 31 height 11
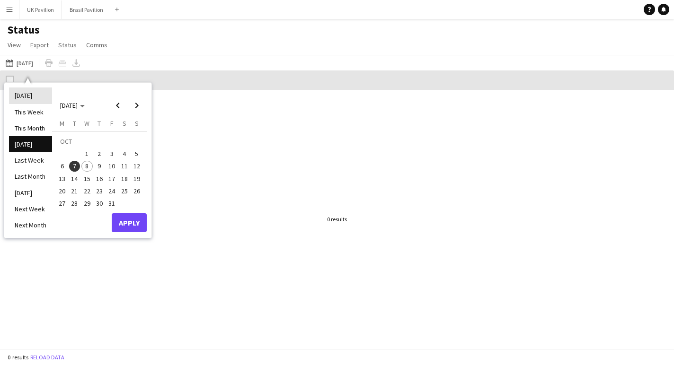
click at [26, 102] on li "[DATE]" at bounding box center [30, 96] width 43 height 16
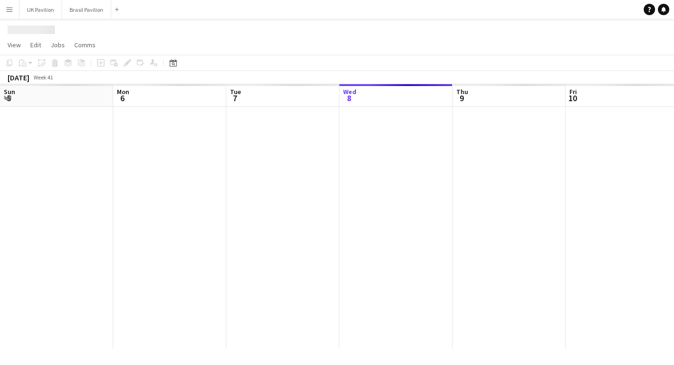
scroll to position [0, 226]
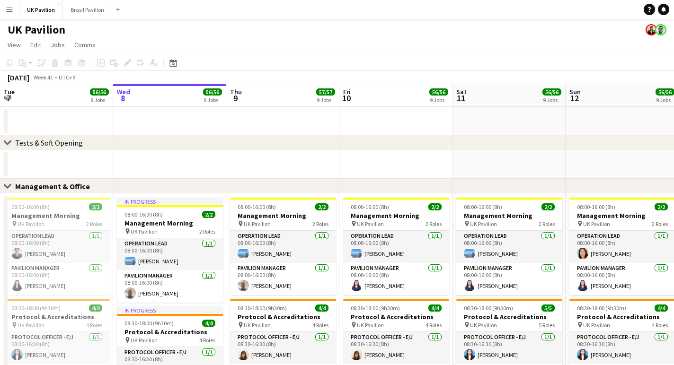
click at [8, 11] on app-icon "Menu" at bounding box center [10, 10] width 8 height 8
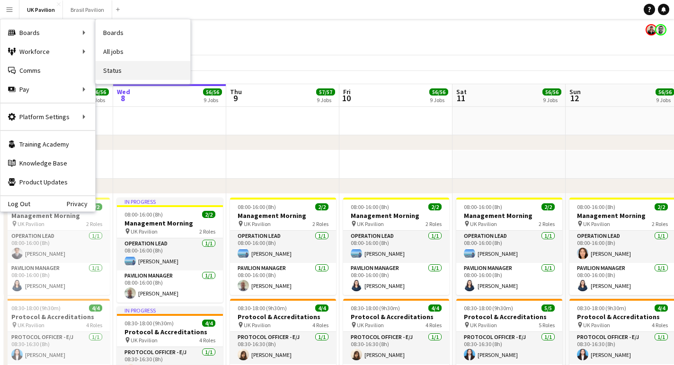
click at [135, 72] on link "Status" at bounding box center [143, 70] width 95 height 19
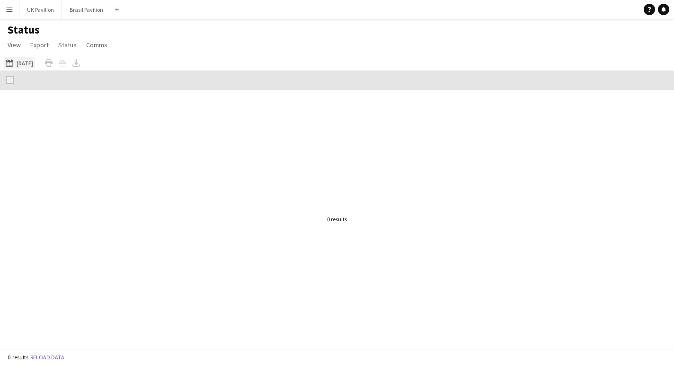
click at [19, 69] on button "2025-10-08 to 2025-10-14 Today" at bounding box center [19, 62] width 31 height 11
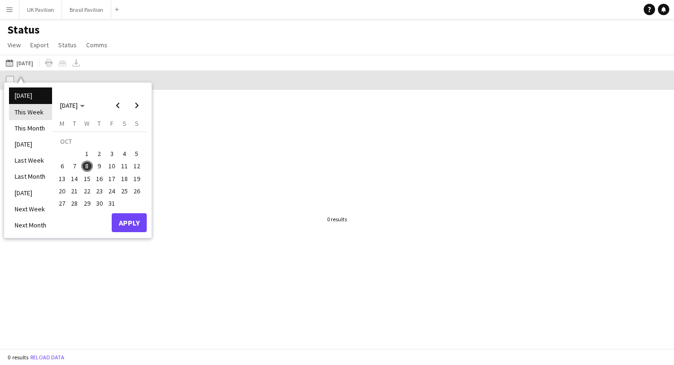
click at [37, 115] on li "This Week" at bounding box center [30, 112] width 43 height 16
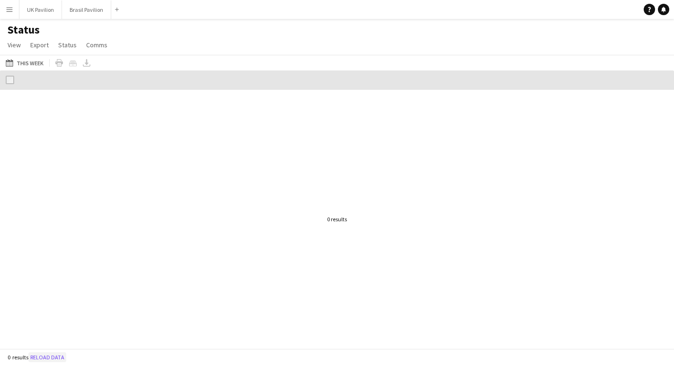
click at [62, 361] on button "Reload data" at bounding box center [47, 358] width 38 height 10
click at [11, 11] on app-icon "Menu" at bounding box center [10, 10] width 8 height 8
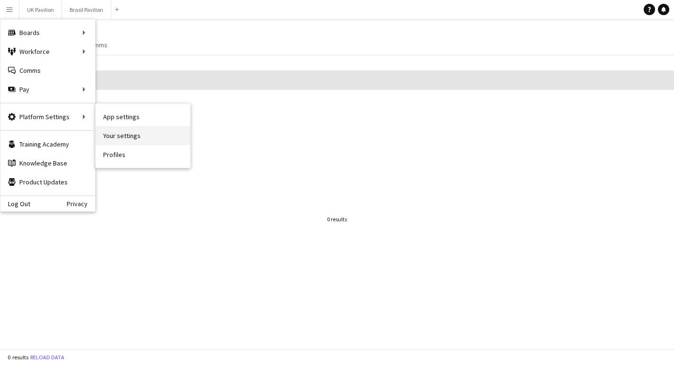
click at [152, 137] on link "Your settings" at bounding box center [143, 135] width 95 height 19
